Goal: Task Accomplishment & Management: Use online tool/utility

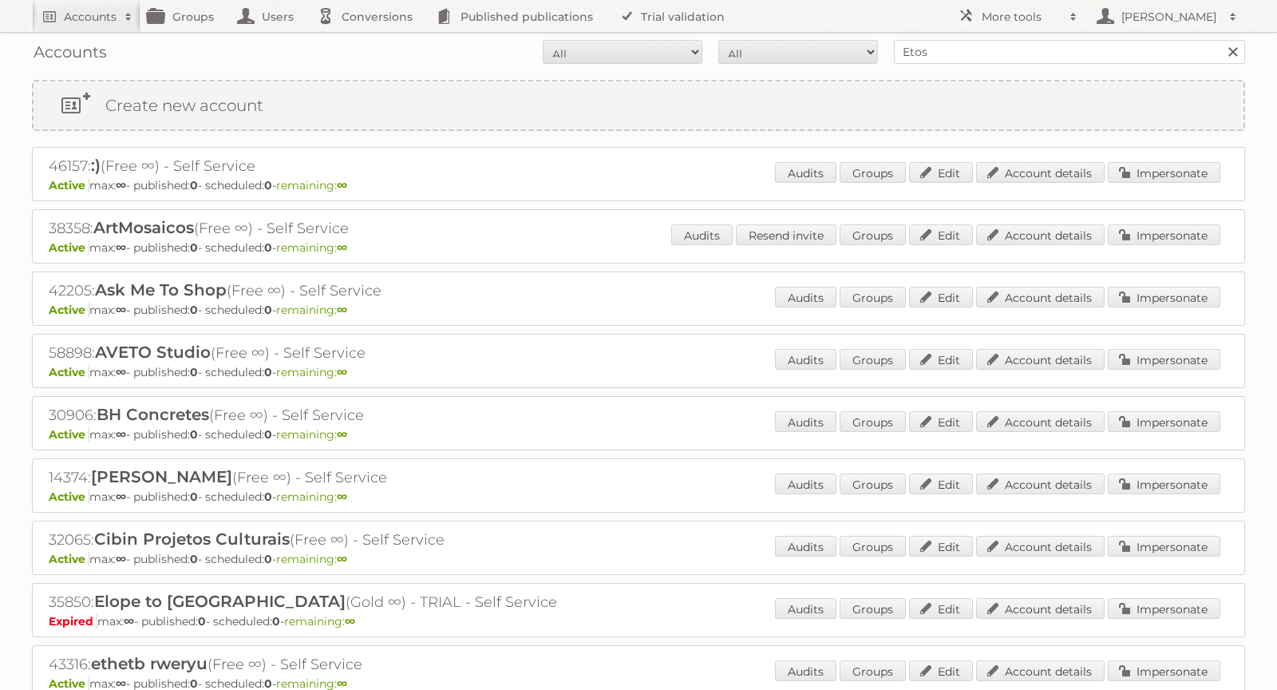
scroll to position [279, 0]
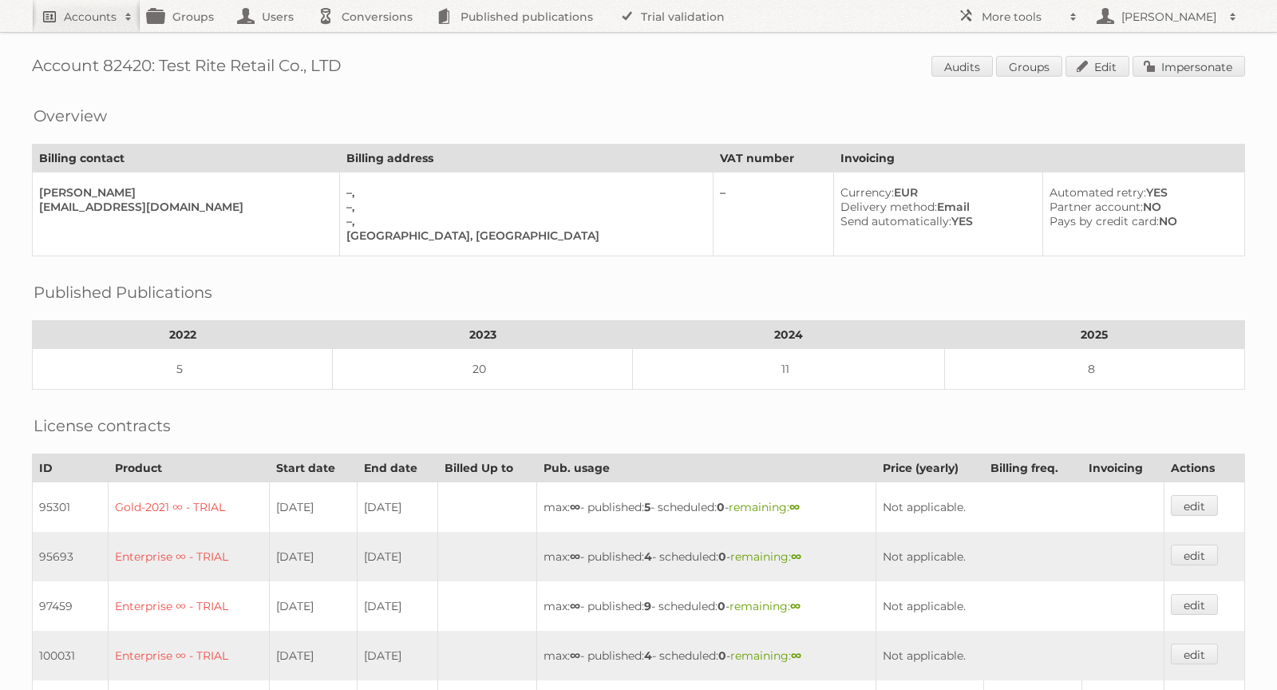
click at [89, 10] on h2 "Accounts" at bounding box center [90, 17] width 53 height 16
paste input"] "agachelsea@homelegance.com"
type input"] "agachelsea@homelegance.com"
click at [381, 53] on input "Search" at bounding box center [380, 53] width 24 height 24
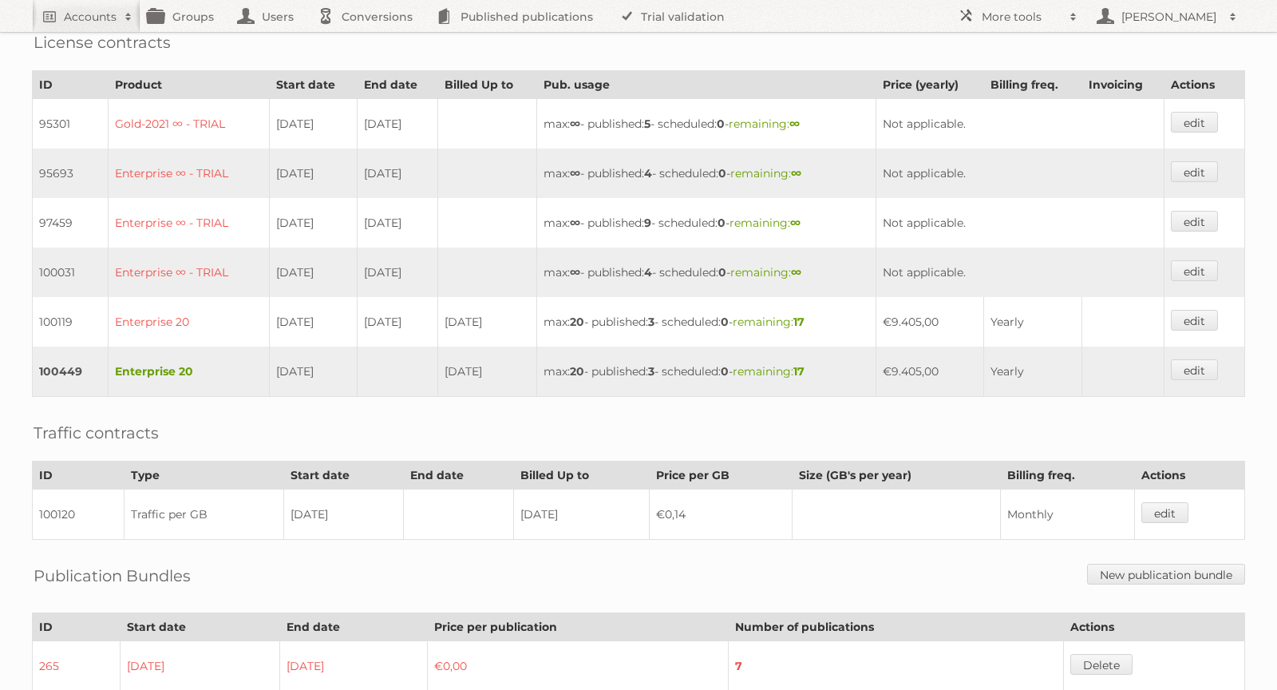
scroll to position [516, 0]
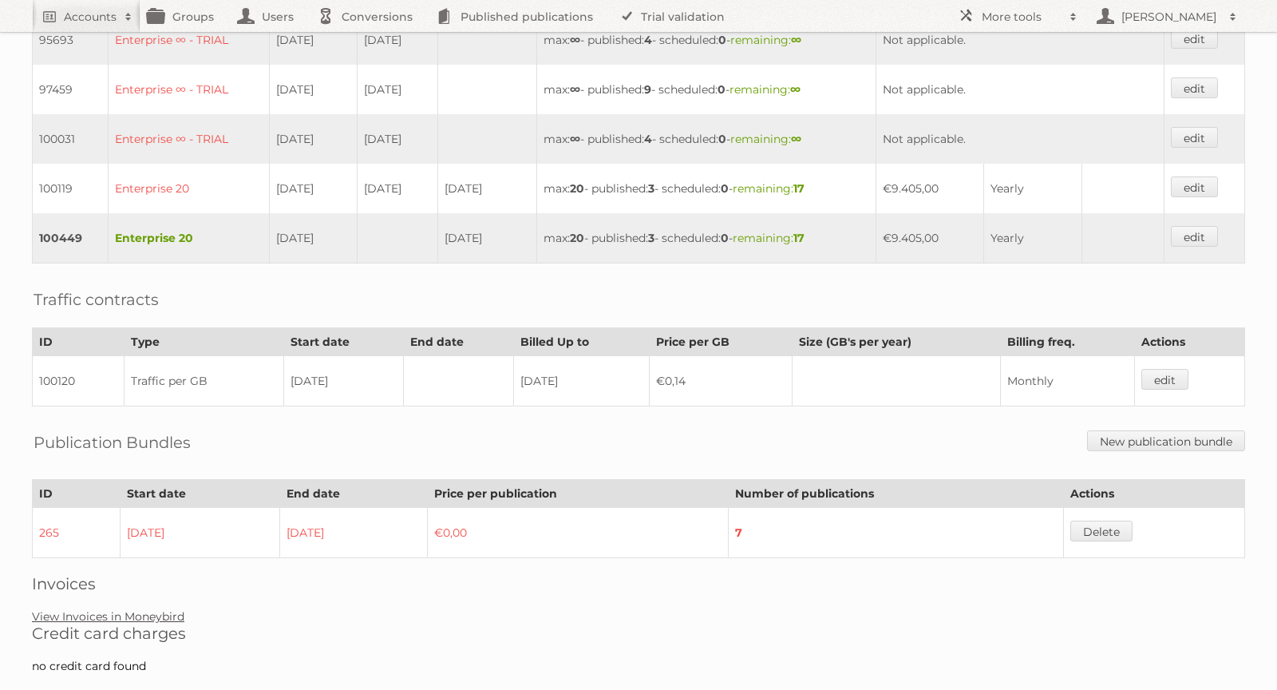
click at [132, 609] on link "View Invoices in Moneybird" at bounding box center [108, 616] width 152 height 14
click at [77, 609] on link "View Invoices in Moneybird" at bounding box center [108, 616] width 152 height 14
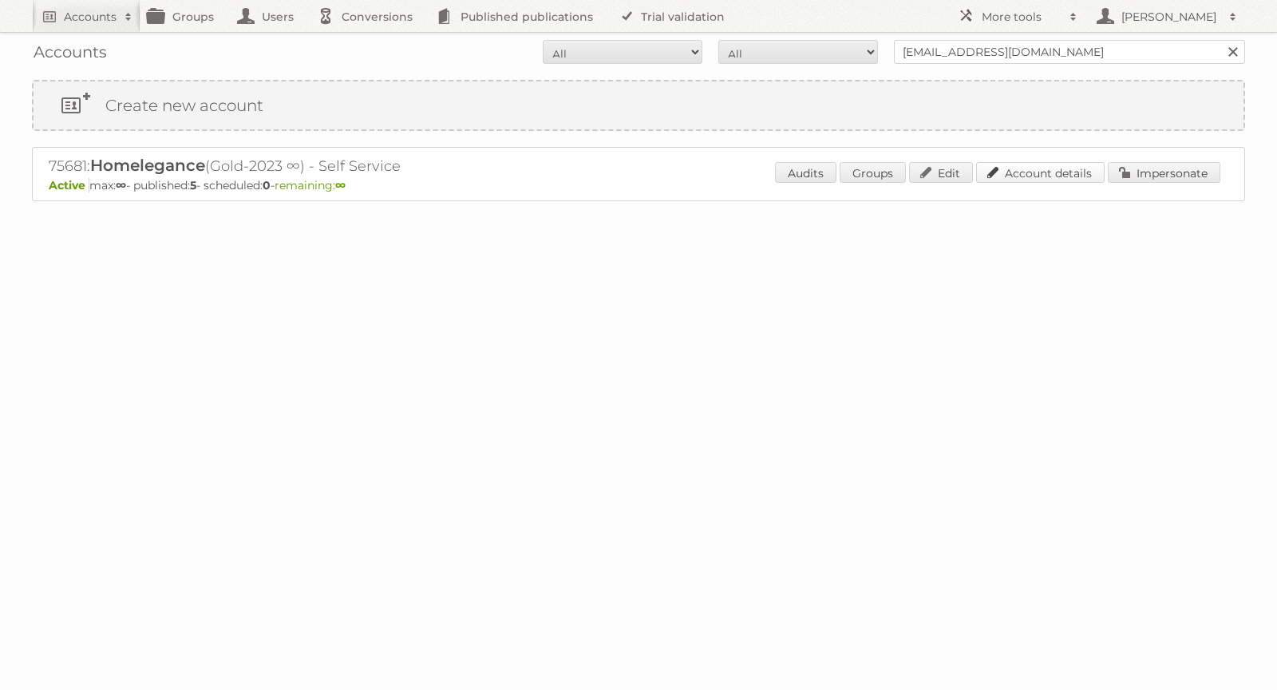
click at [1056, 168] on link "Account details" at bounding box center [1040, 172] width 128 height 21
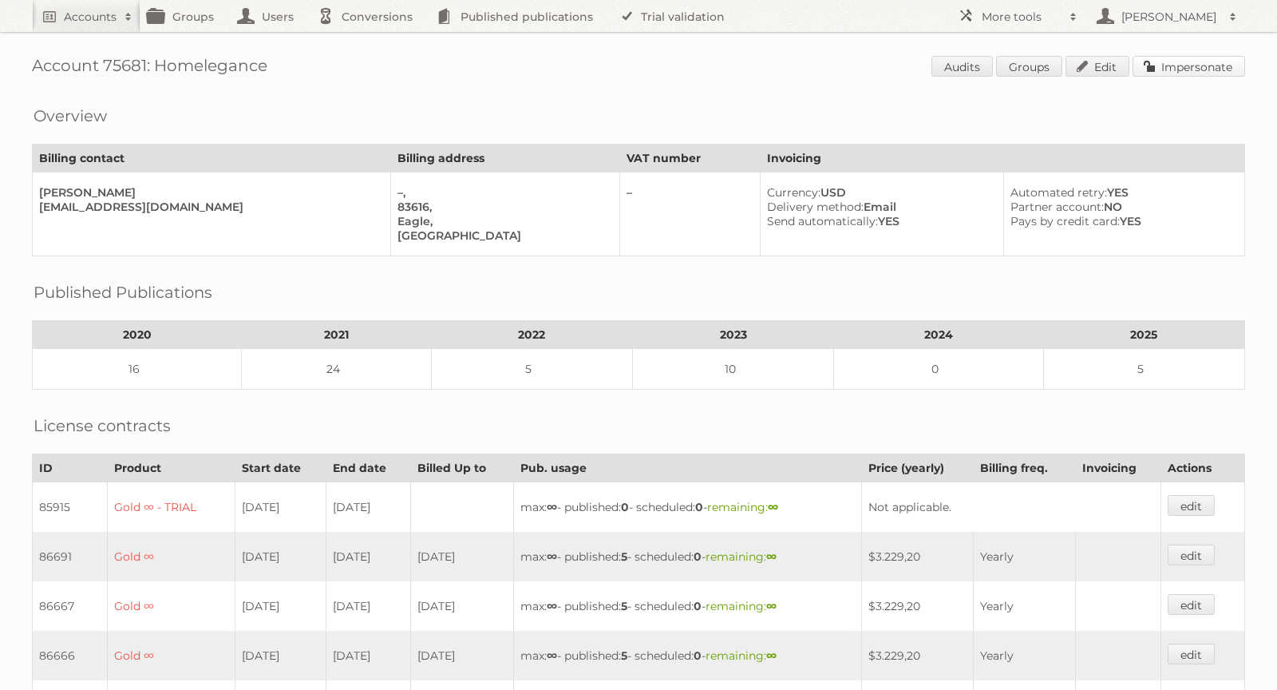
click at [1176, 69] on link "Impersonate" at bounding box center [1189, 66] width 113 height 21
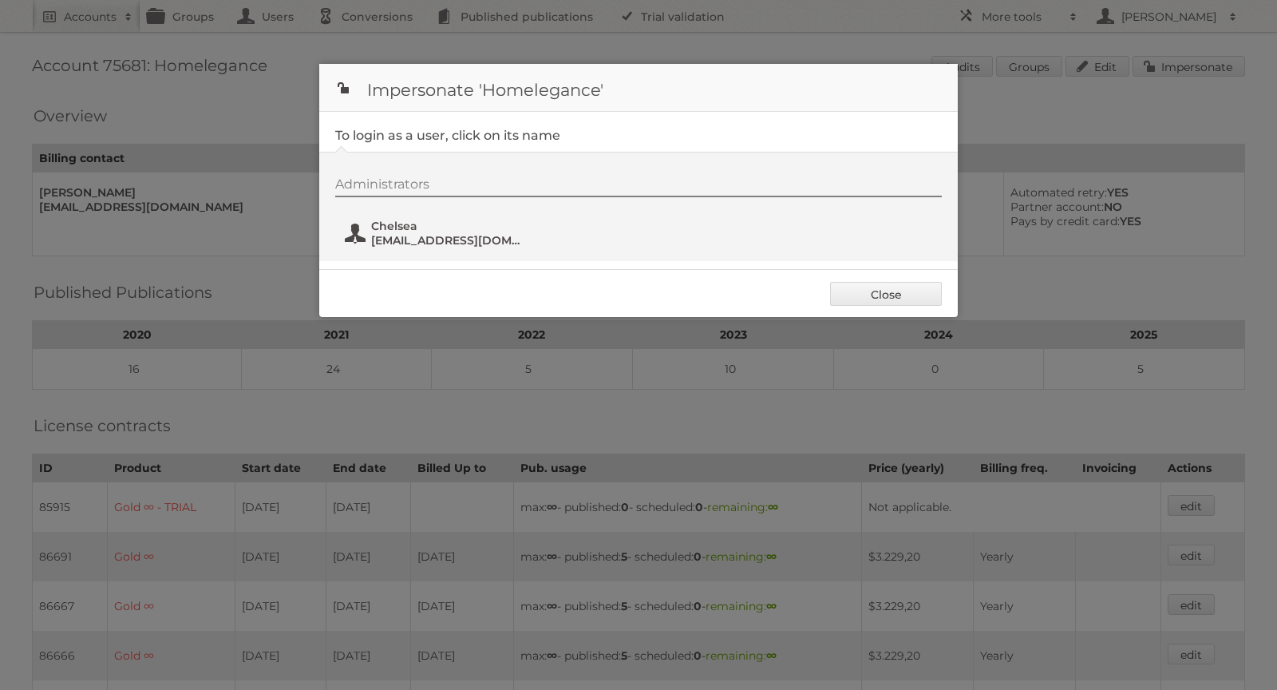
click at [381, 234] on span "[EMAIL_ADDRESS][DOMAIN_NAME]" at bounding box center [448, 240] width 155 height 14
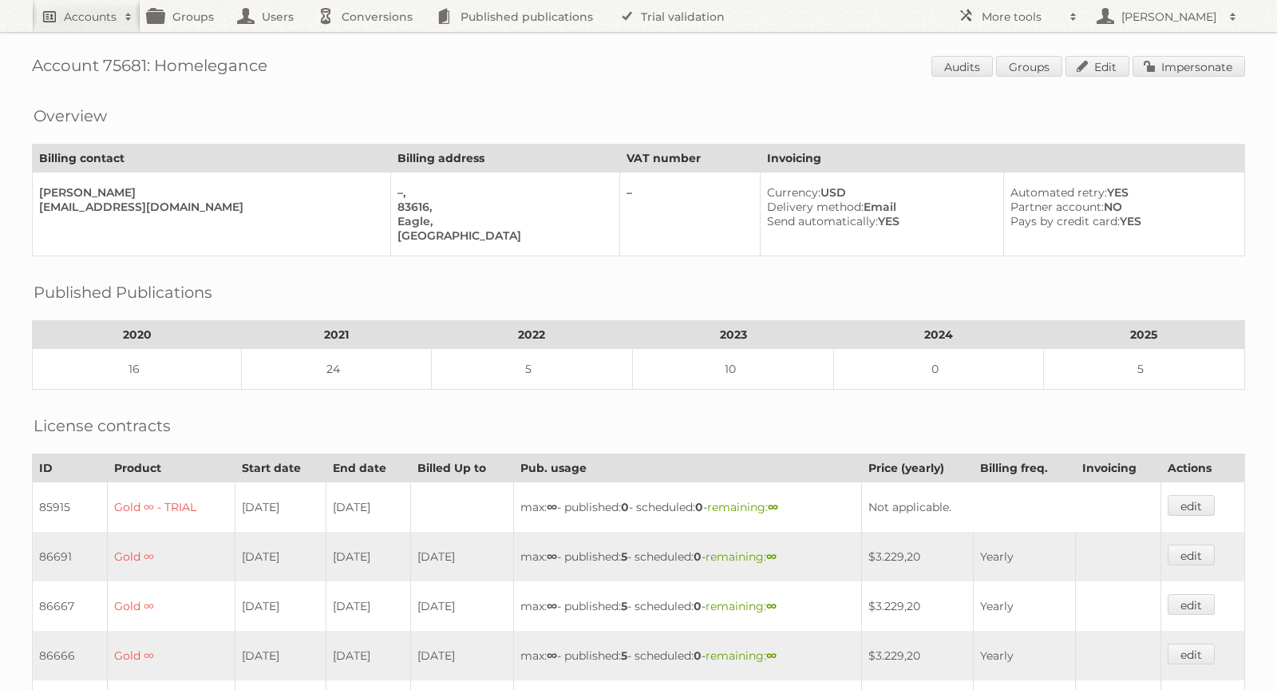
click at [100, 19] on h2 "Accounts" at bounding box center [90, 17] width 53 height 16
paste input"] "[EMAIL_ADDRESS][DOMAIN_NAME]"
drag, startPoint x: 121, startPoint y: 53, endPoint x: 43, endPoint y: 54, distance: 78.2
click at [43, 54] on input"] "[EMAIL_ADDRESS][DOMAIN_NAME]" at bounding box center [216, 53] width 351 height 24
type input"] "[DOMAIN_NAME]"
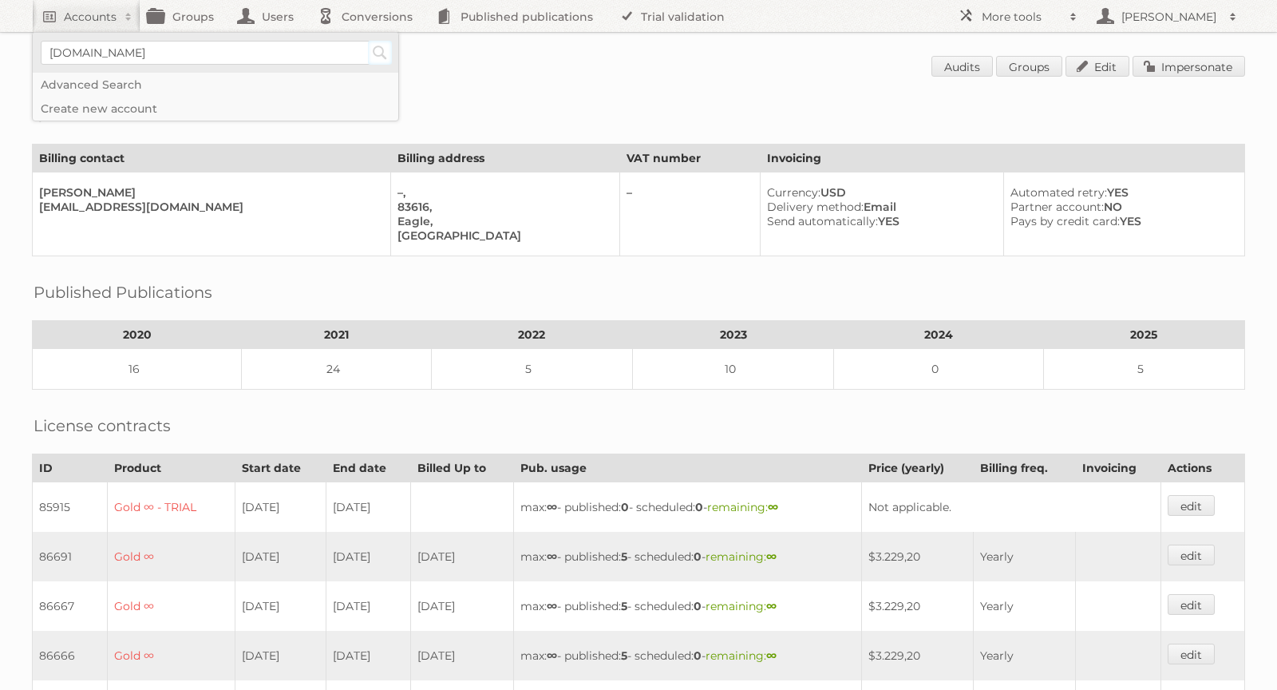
click at [383, 49] on input "Search" at bounding box center [380, 53] width 24 height 24
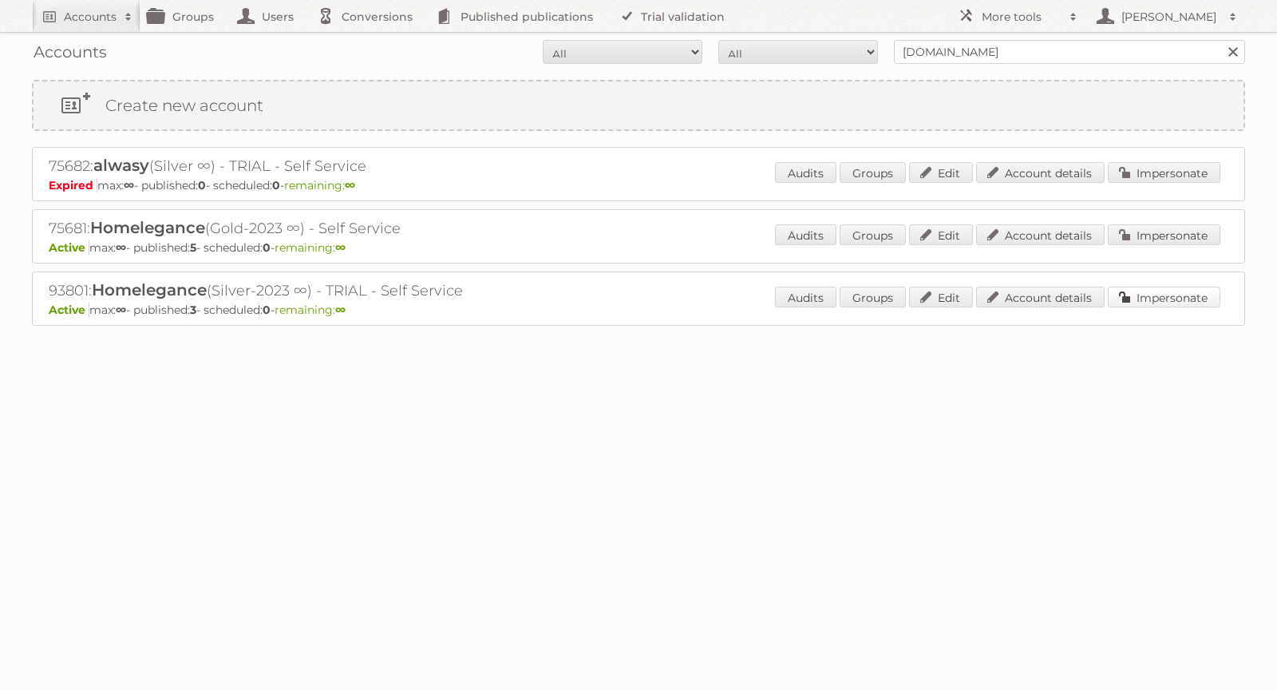
click at [1152, 289] on link "Impersonate" at bounding box center [1164, 297] width 113 height 21
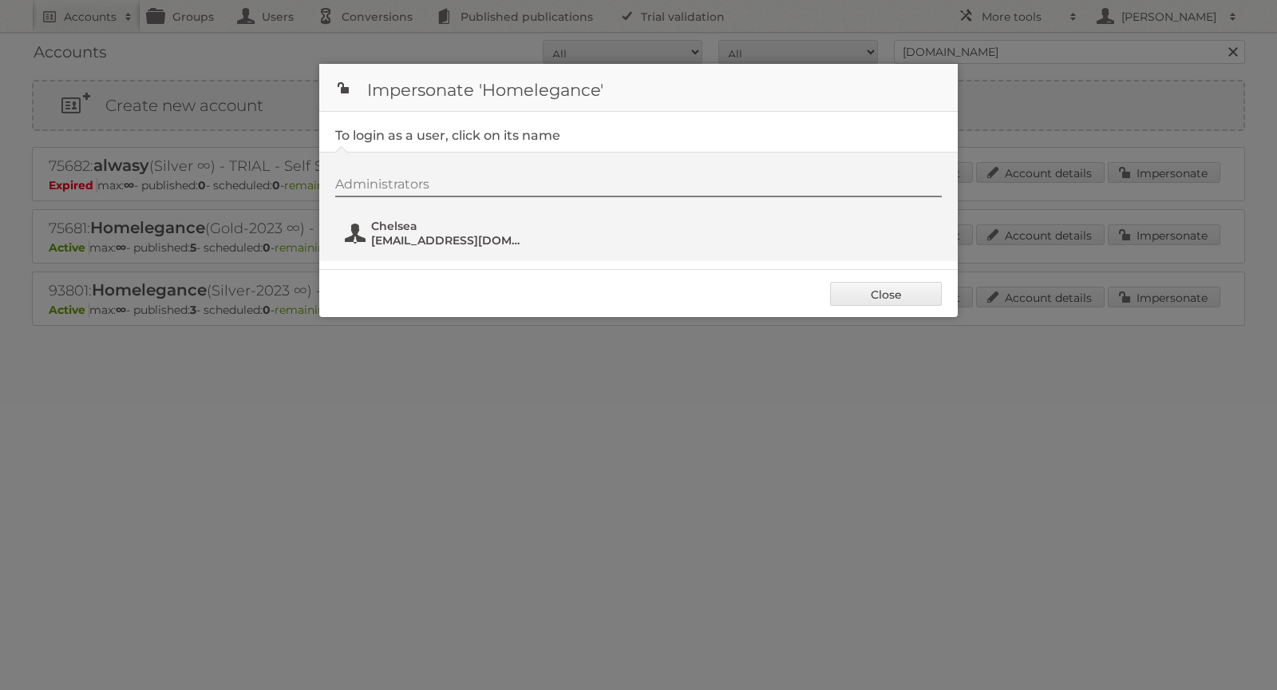
click at [417, 238] on span "agayuqi@homelegance.com" at bounding box center [448, 240] width 155 height 14
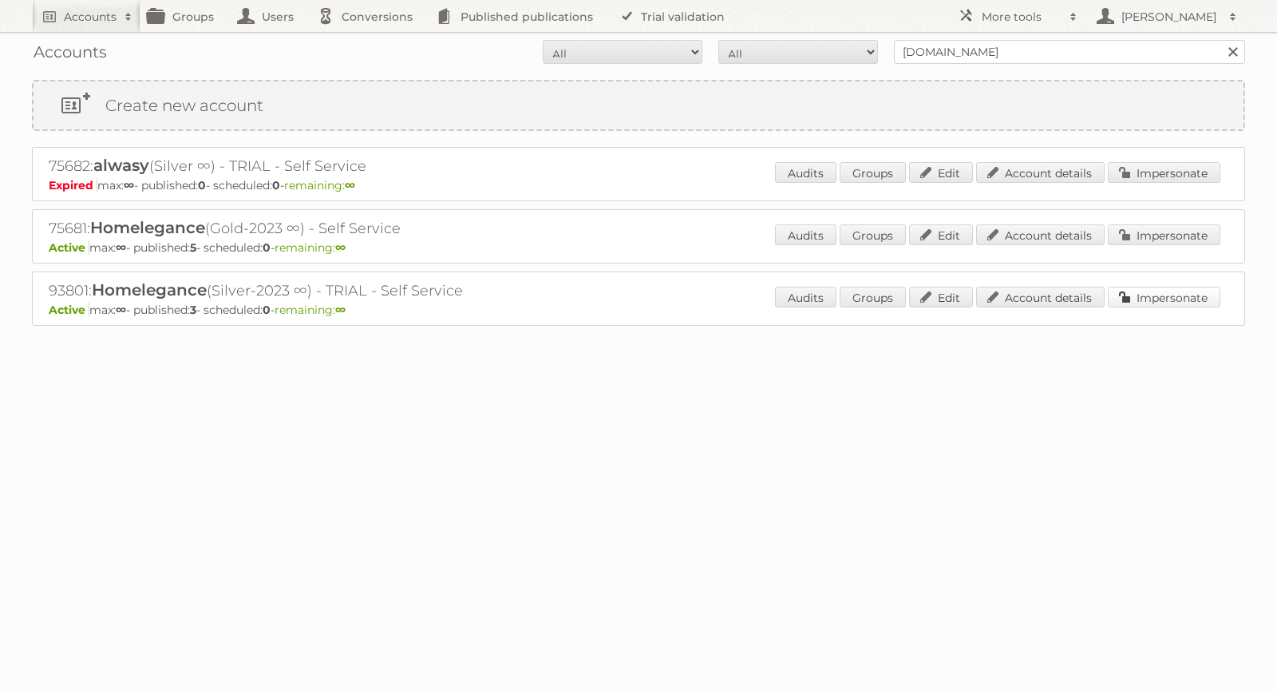
click at [1169, 288] on link "Impersonate" at bounding box center [1164, 297] width 113 height 21
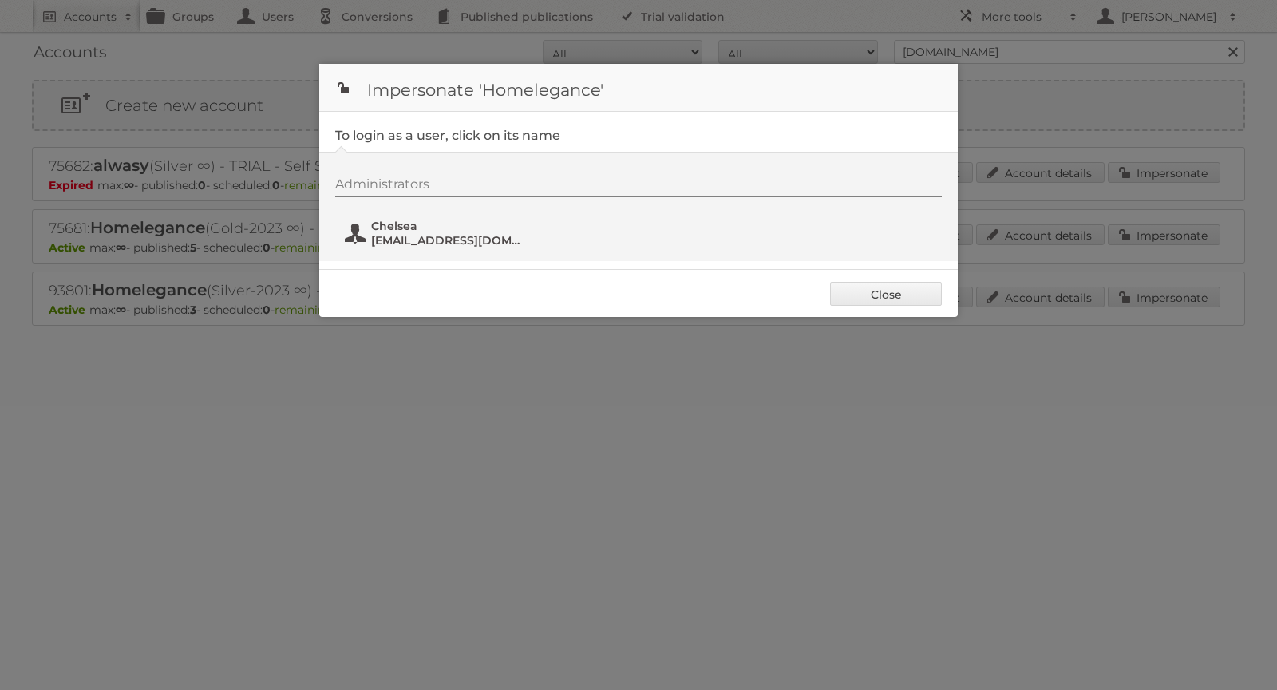
click at [399, 223] on span "Chelsea" at bounding box center [448, 226] width 155 height 14
